Goal: Find specific fact: Find specific page/section

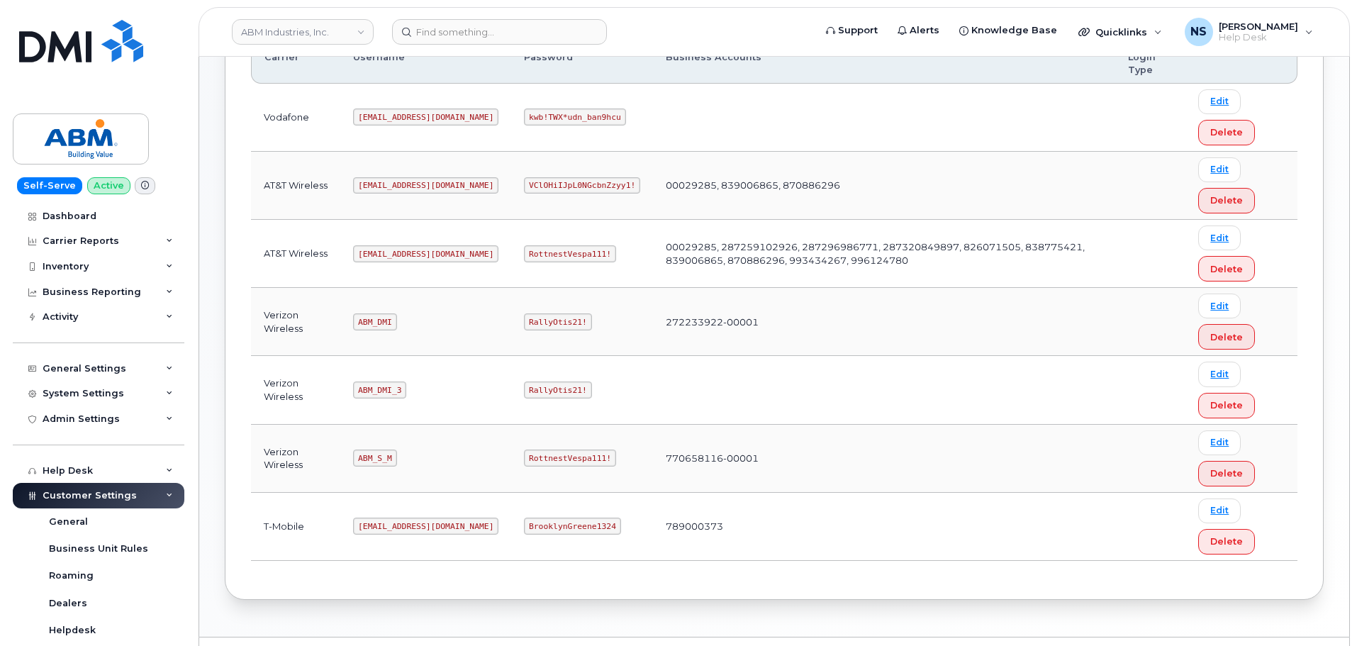
scroll to position [290, 0]
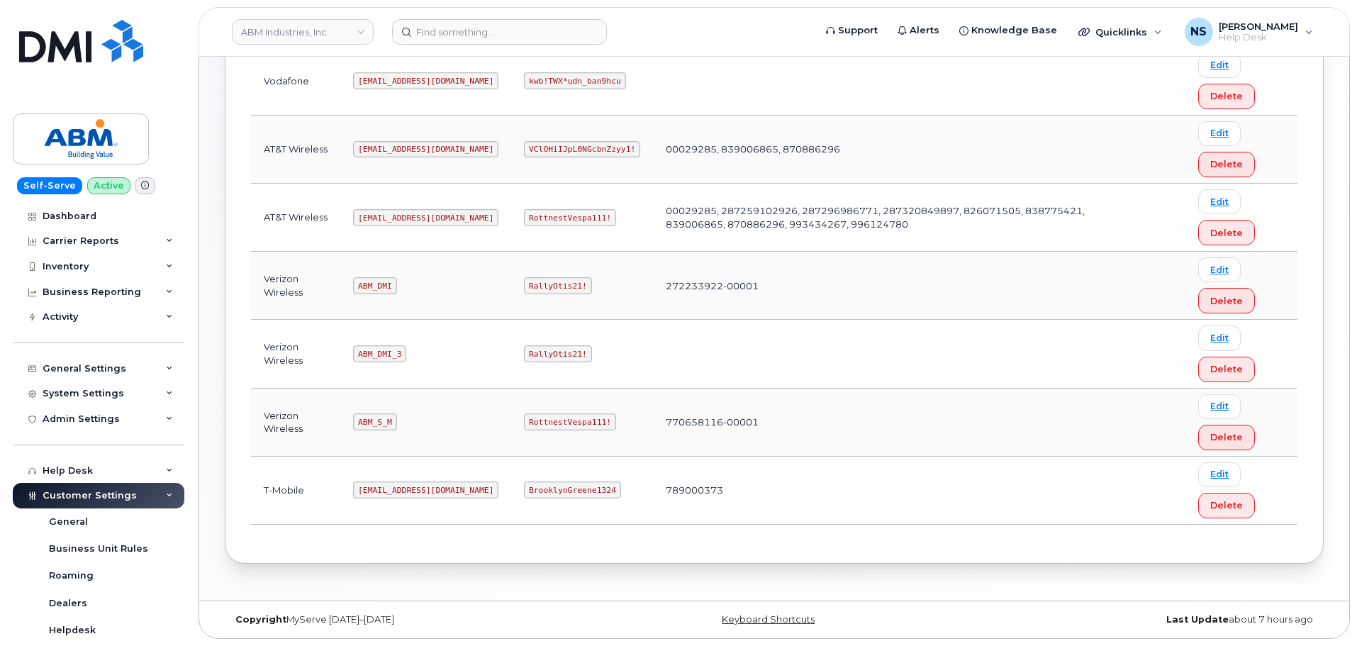
click at [396, 217] on code "abm@dminc.com" at bounding box center [425, 217] width 145 height 17
click at [396, 215] on code "abm@dminc.com" at bounding box center [425, 217] width 145 height 17
drag, startPoint x: 396, startPoint y: 215, endPoint x: 378, endPoint y: 230, distance: 23.1
click at [397, 215] on code "abm@dminc.com" at bounding box center [425, 217] width 145 height 17
copy code "abm@dminc.com"
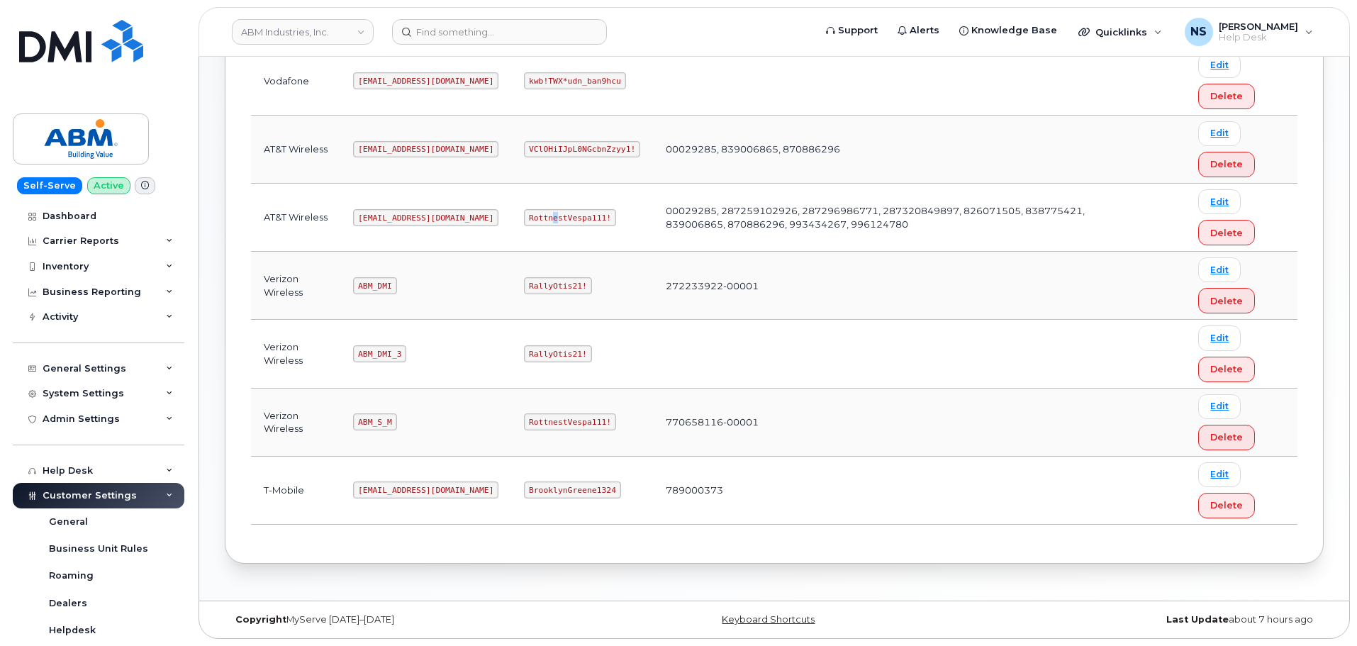
click at [524, 223] on code "RottnestVespa111!" at bounding box center [570, 217] width 92 height 17
click at [415, 214] on td "abm@dminc.com" at bounding box center [425, 218] width 171 height 68
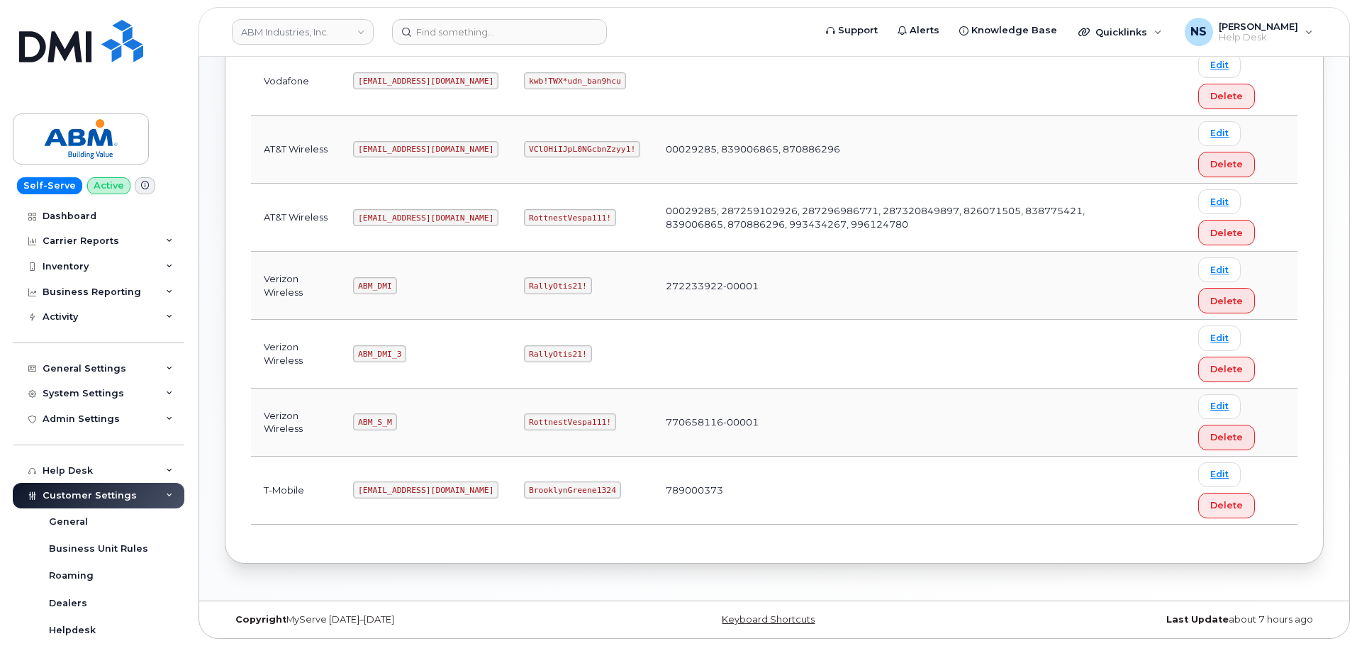
click at [381, 346] on code "ABM_DMI_3" at bounding box center [379, 353] width 53 height 17
click at [372, 369] on td "ABM_DMI_3" at bounding box center [425, 354] width 171 height 68
click at [374, 412] on td "ABM_S_M" at bounding box center [425, 422] width 171 height 68
click at [374, 413] on td "ABM_S_M" at bounding box center [425, 422] width 171 height 68
copy code "ABM_S_M"
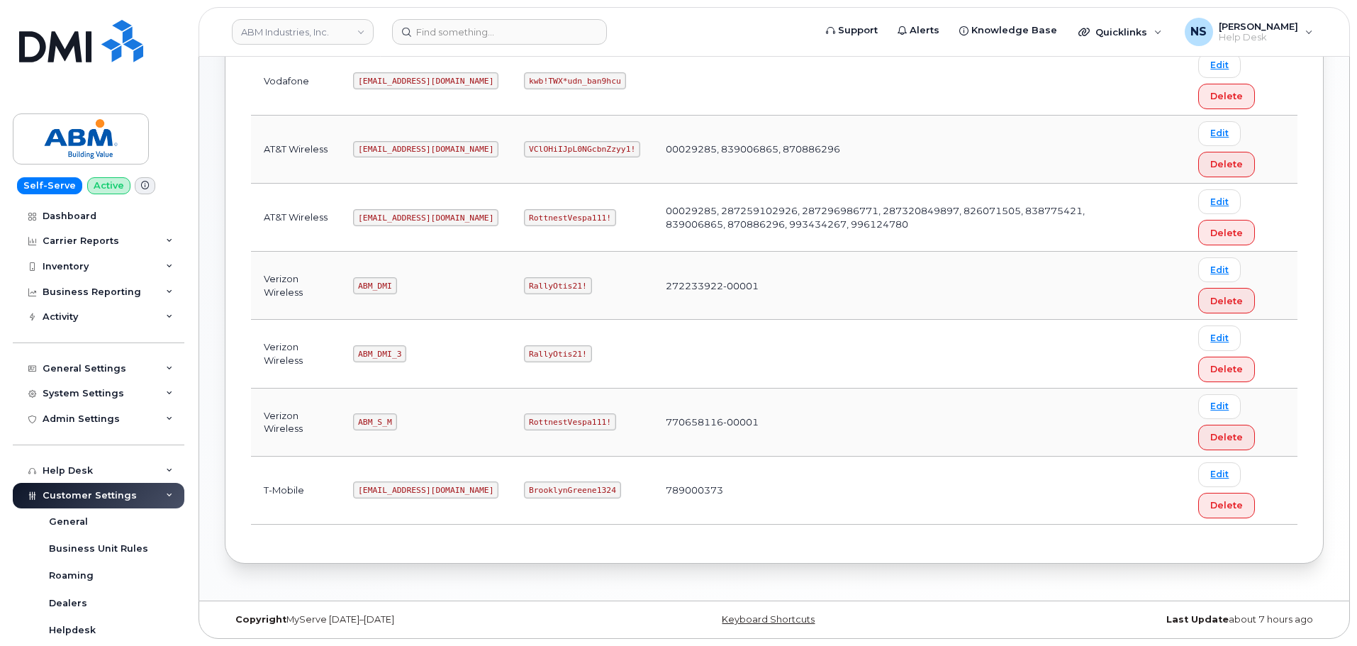
click at [524, 427] on code "RottnestVespa111!" at bounding box center [570, 421] width 92 height 17
click at [524, 426] on code "RottnestVespa111!" at bounding box center [570, 421] width 92 height 17
copy code "RottnestVespa111!"
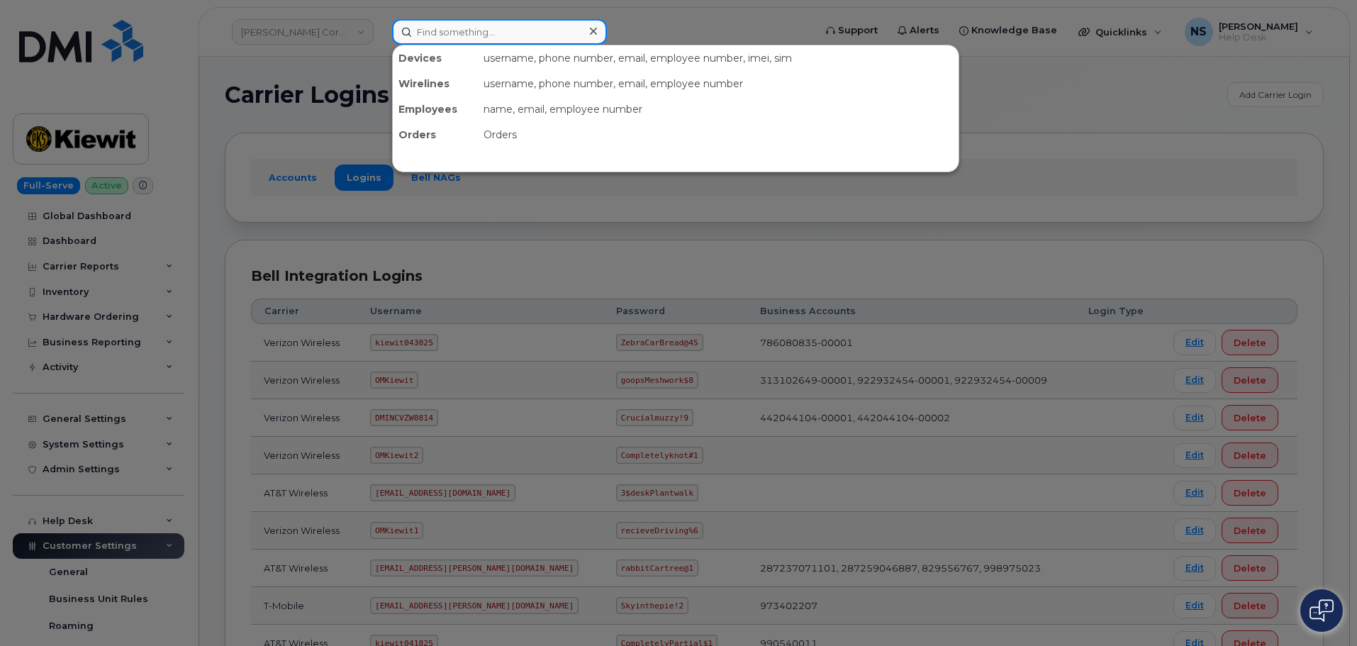
click at [494, 43] on input at bounding box center [499, 32] width 215 height 26
paste input "310-990-9154"
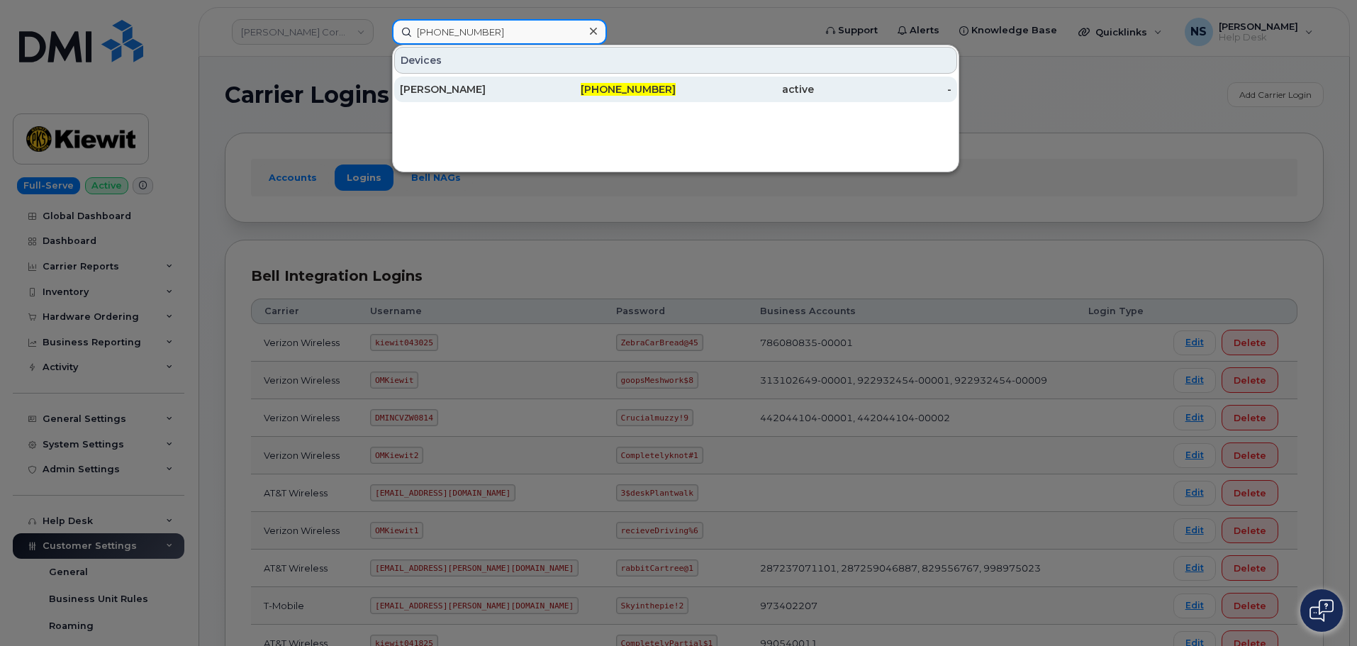
type input "310-990-9154"
click at [491, 85] on div "[PERSON_NAME]" at bounding box center [469, 89] width 138 height 14
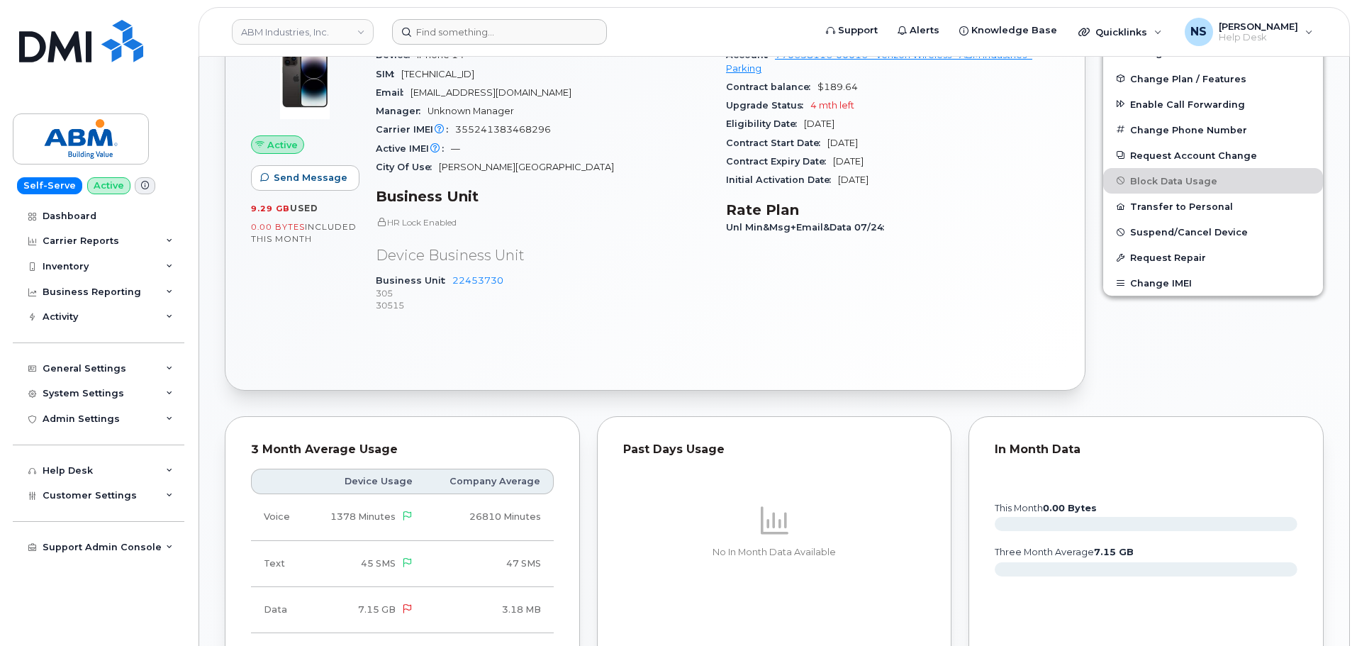
scroll to position [617, 0]
